Goal: Find specific page/section: Find specific page/section

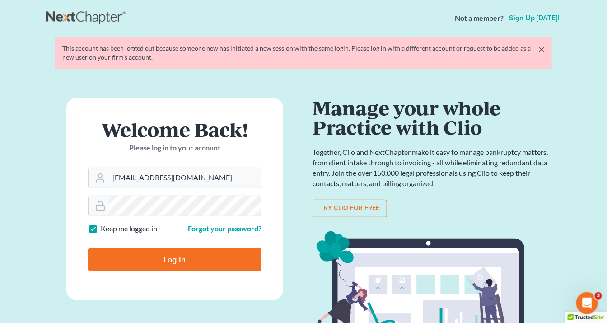
click at [199, 260] on input "Log In" at bounding box center [174, 259] width 173 height 23
type input "Thinking..."
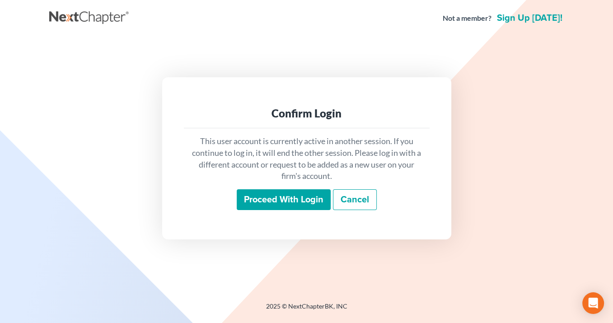
click at [295, 206] on input "Proceed with login" at bounding box center [284, 199] width 94 height 21
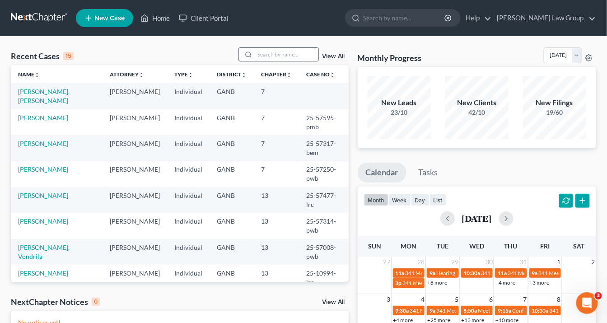
click at [268, 55] on input "search" at bounding box center [286, 54] width 63 height 13
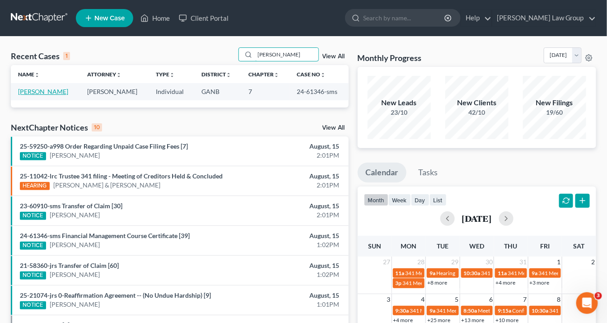
type input "[PERSON_NAME]"
click at [48, 90] on link "[PERSON_NAME]" at bounding box center [43, 92] width 50 height 8
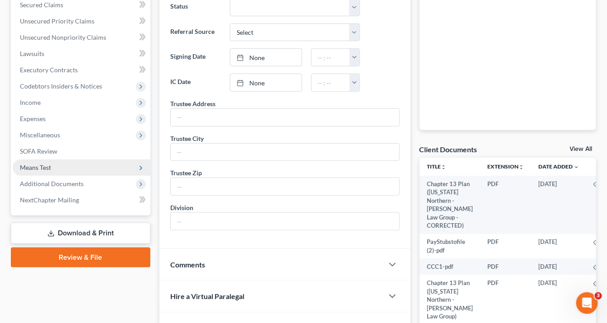
scroll to position [217, 0]
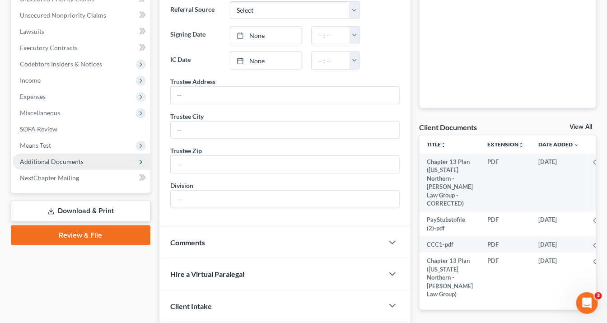
click at [47, 161] on span "Additional Documents" at bounding box center [52, 162] width 64 height 8
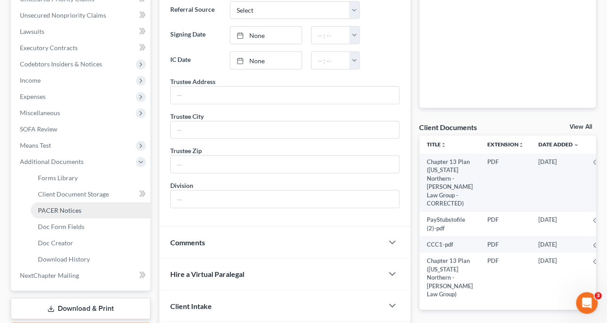
click at [64, 209] on span "PACER Notices" at bounding box center [59, 210] width 43 height 8
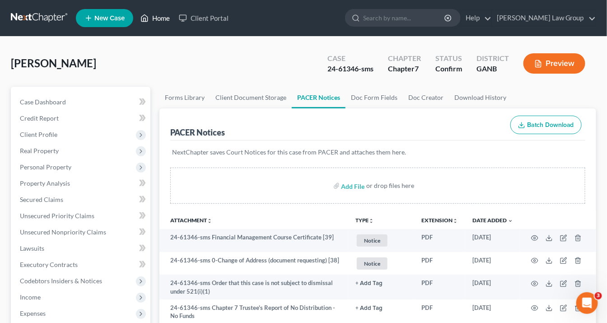
click at [162, 18] on link "Home" at bounding box center [155, 18] width 38 height 16
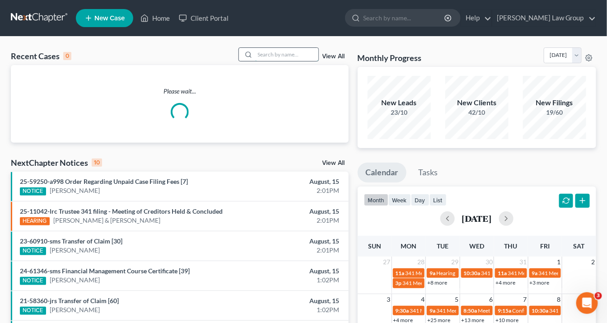
click at [262, 56] on input "search" at bounding box center [286, 54] width 63 height 13
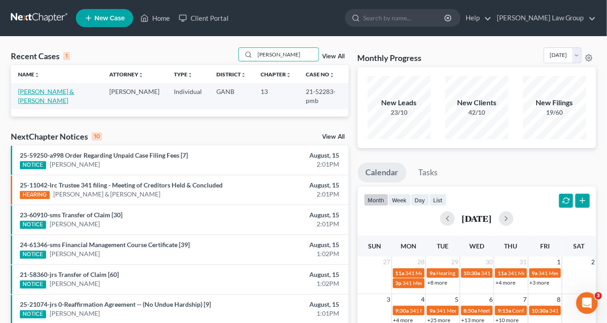
type input "[PERSON_NAME]"
click at [68, 91] on link "[PERSON_NAME] & [PERSON_NAME]" at bounding box center [46, 96] width 56 height 17
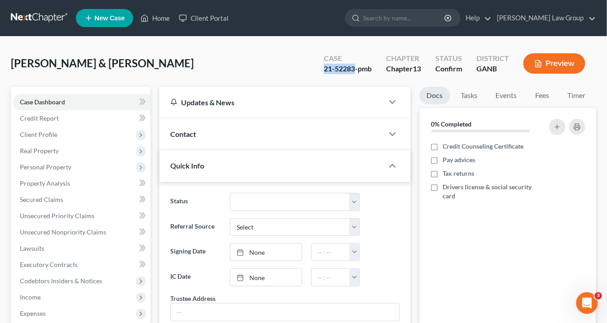
drag, startPoint x: 355, startPoint y: 69, endPoint x: 326, endPoint y: 71, distance: 29.5
click at [320, 72] on div "Case 21-52283-pmb" at bounding box center [348, 64] width 62 height 27
copy div "21-52283"
